Goal: Navigation & Orientation: Find specific page/section

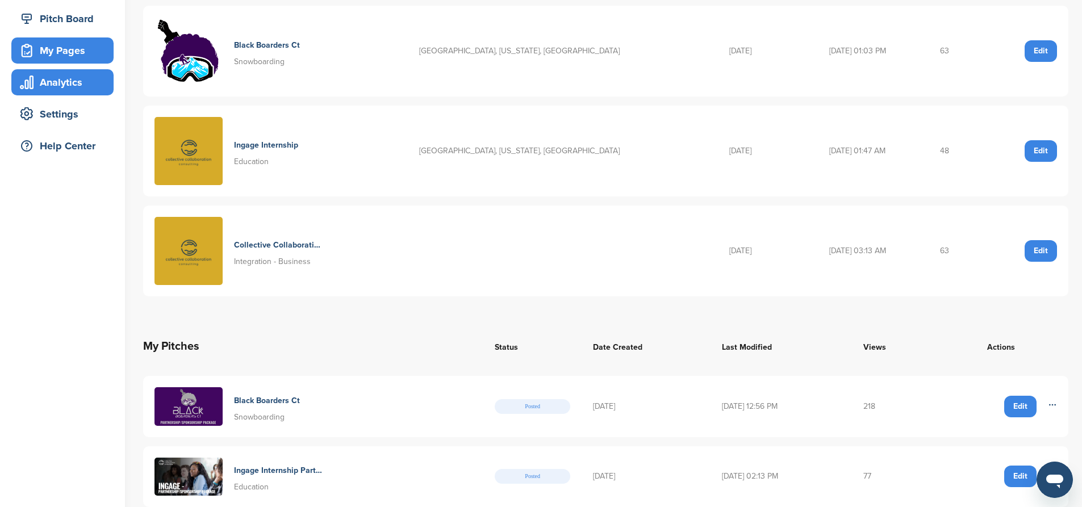
scroll to position [114, 0]
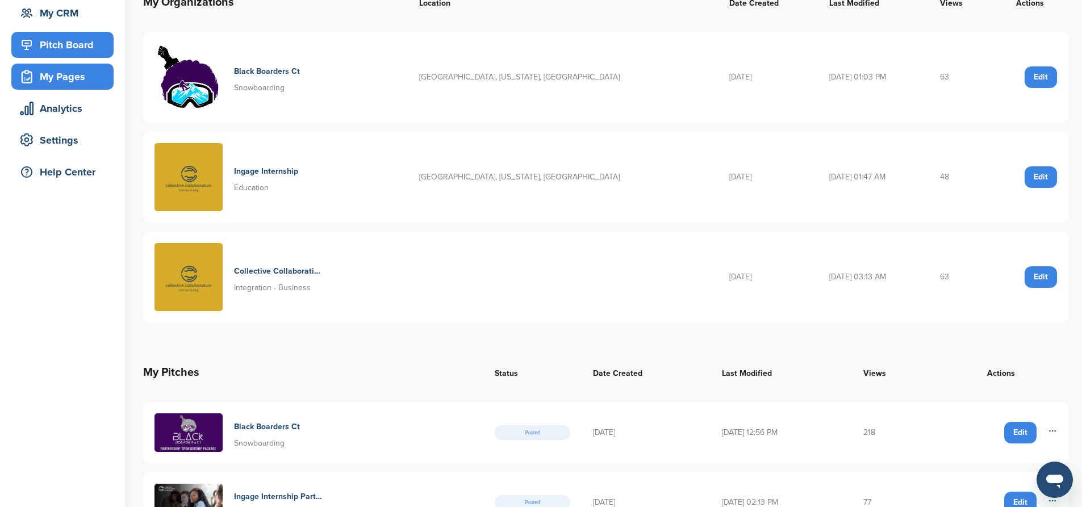
click at [65, 46] on div "Pitch Board" at bounding box center [65, 45] width 97 height 20
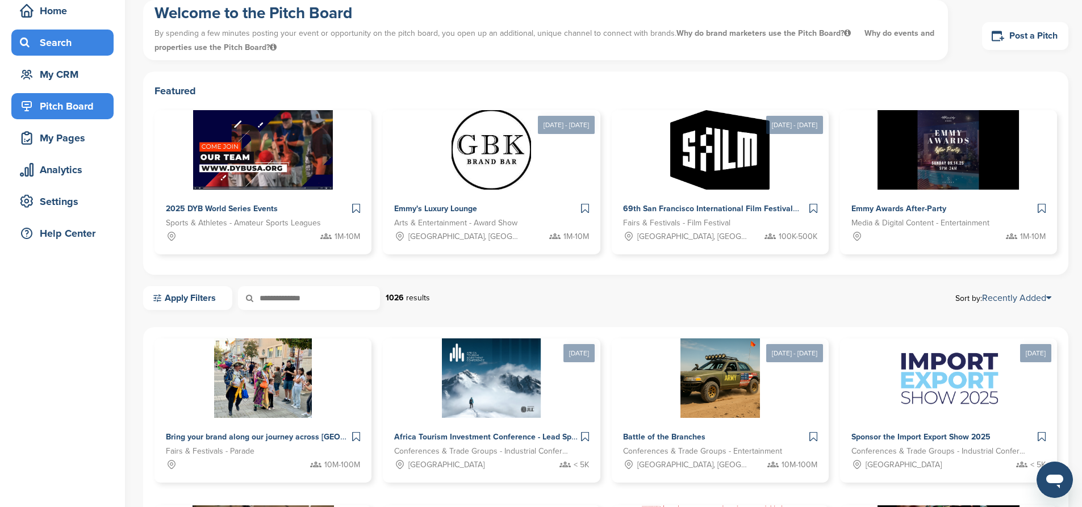
scroll to position [170, 0]
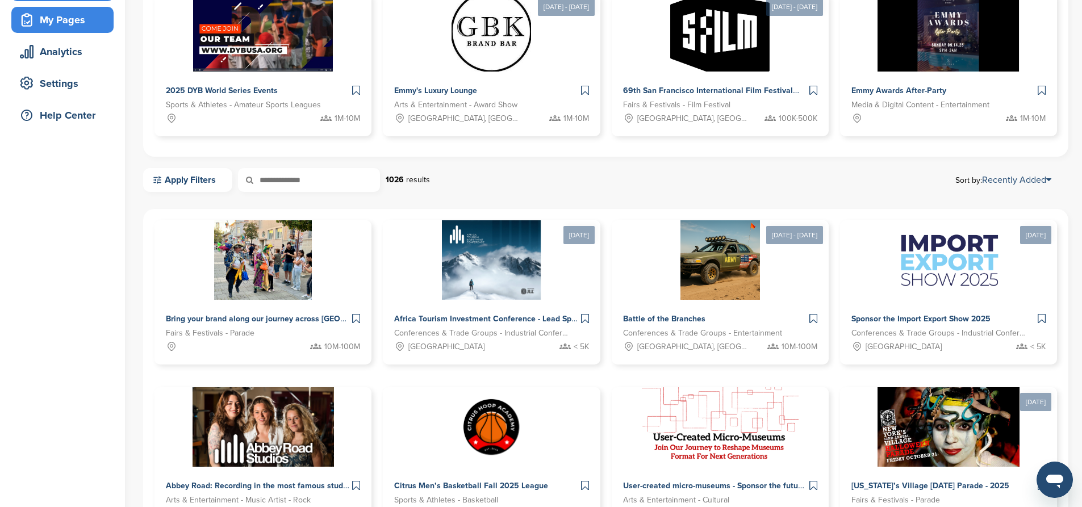
click at [68, 23] on div "My Pages" at bounding box center [65, 20] width 97 height 20
